Goal: Register for event/course

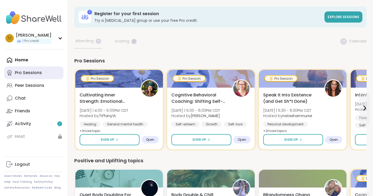
click at [30, 73] on div "Pro Sessions" at bounding box center [28, 73] width 27 height 6
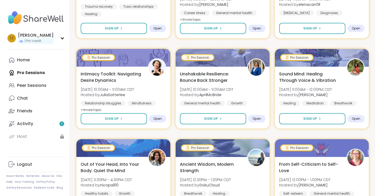
scroll to position [425, 0]
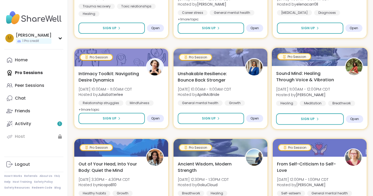
click at [354, 66] on img at bounding box center [354, 66] width 17 height 17
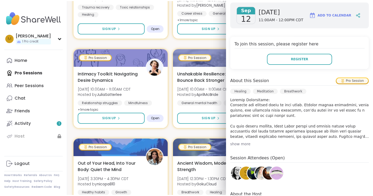
scroll to position [84, 0]
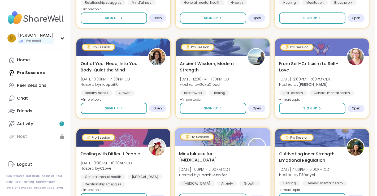
scroll to position [525, 0]
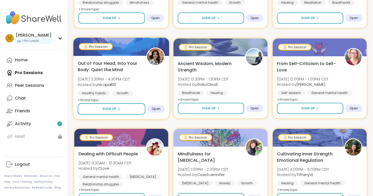
click at [99, 67] on span "Out of Your Head, Into Your Body: Quiet the Mind" at bounding box center [109, 66] width 63 height 13
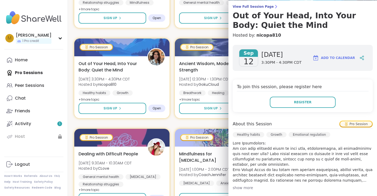
scroll to position [0, 0]
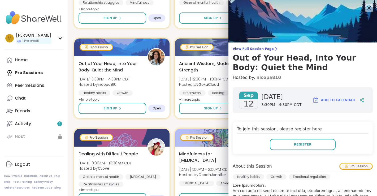
click at [264, 78] on link "nicopa810" at bounding box center [268, 77] width 25 height 6
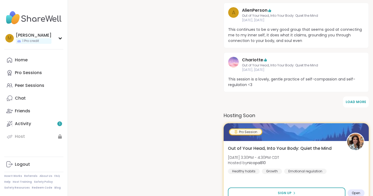
scroll to position [398, 0]
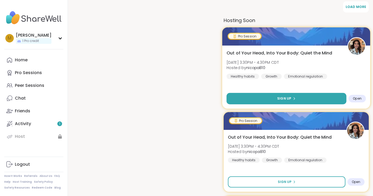
click at [342, 98] on button "Sign Up" at bounding box center [287, 98] width 120 height 11
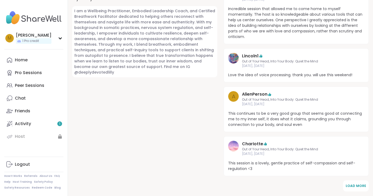
scroll to position [214, 0]
